Goal: Ask a question

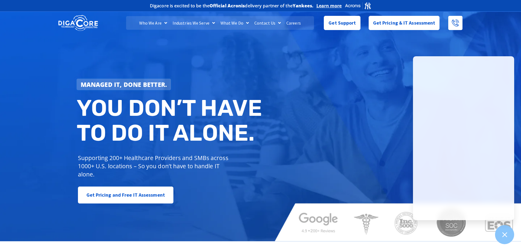
click at [497, 43] on div "Managed IT, done better. You don’t have to do IT alone. Supporting 200+ Healthc…" at bounding box center [260, 125] width 521 height 231
click at [509, 237] on div at bounding box center [505, 235] width 20 height 20
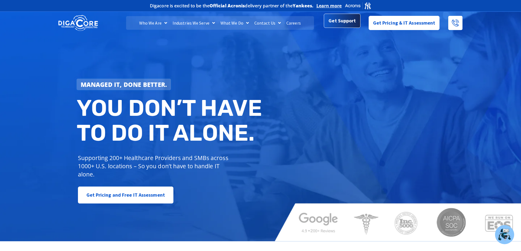
click at [351, 23] on span "Get Support" at bounding box center [341, 20] width 27 height 11
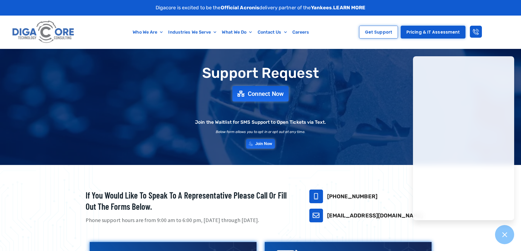
click at [265, 94] on span "Connect Now" at bounding box center [266, 94] width 36 height 6
